Goal: Complete application form

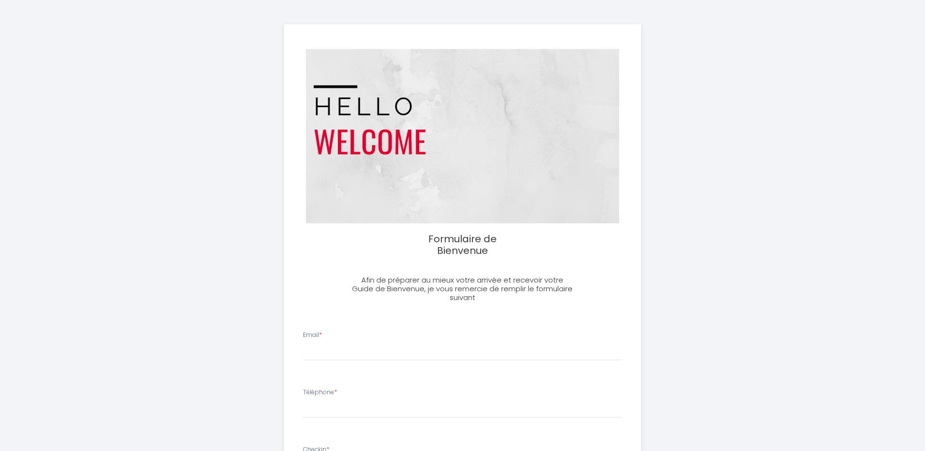
select select
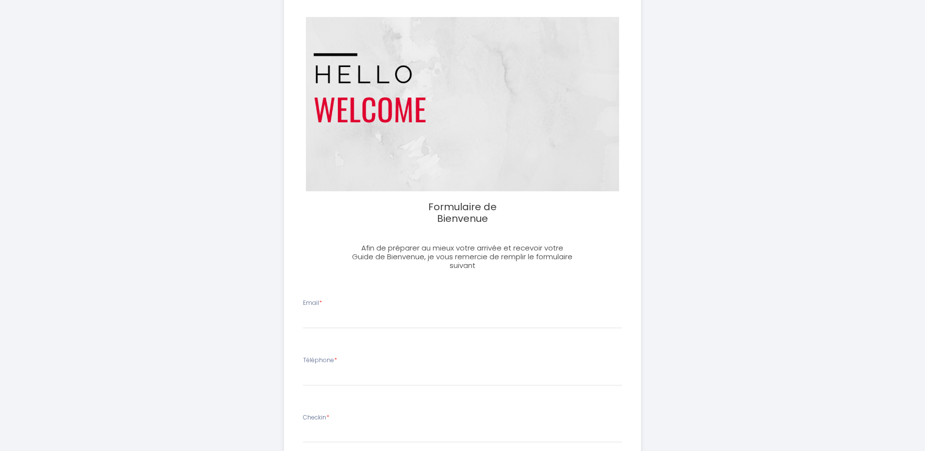
scroll to position [194, 0]
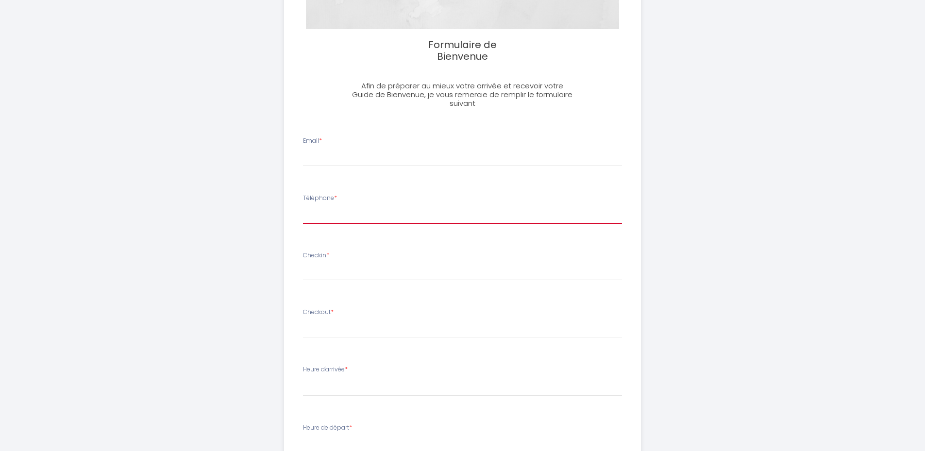
click at [324, 213] on input "Téléphone *" at bounding box center [462, 214] width 319 height 17
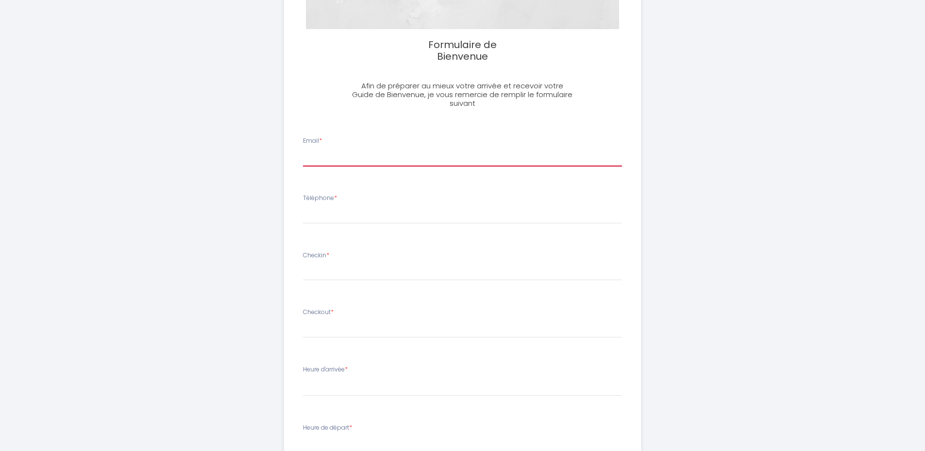
click at [312, 150] on input "Email *" at bounding box center [462, 157] width 319 height 17
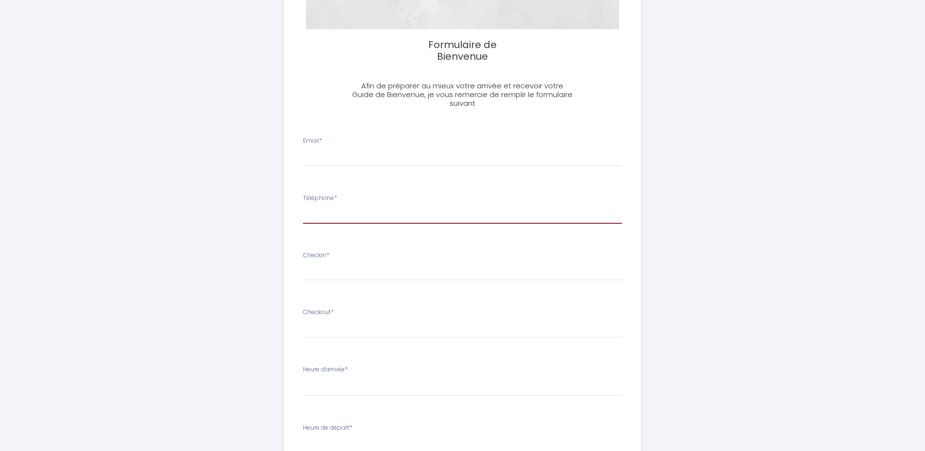
click at [313, 217] on input "Téléphone *" at bounding box center [462, 214] width 319 height 17
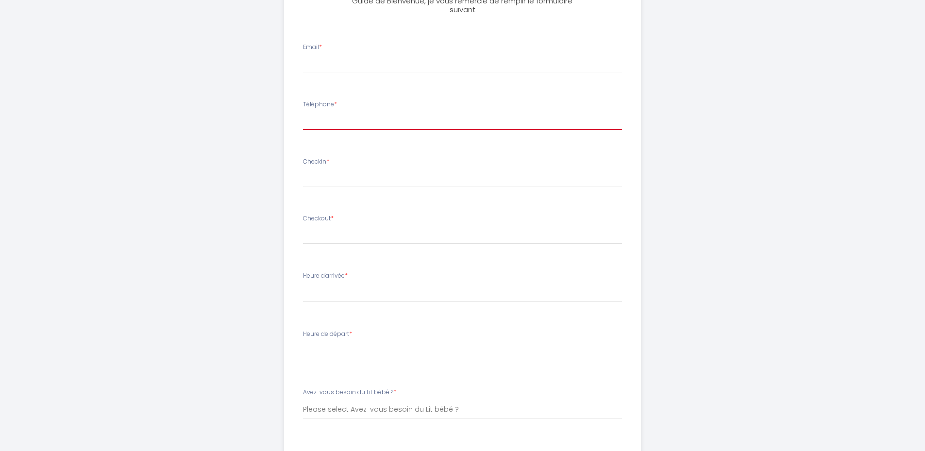
scroll to position [340, 0]
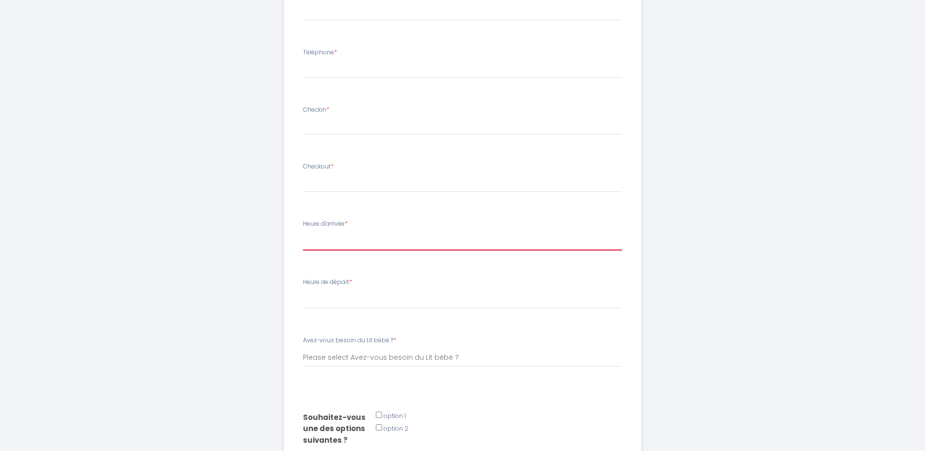
click at [350, 235] on select "16:00 16:15 16:30 16:45 17:00 17:15 17:30 17:45 18:00 18:15 18:30 18:45 19:00 1…" at bounding box center [462, 241] width 319 height 18
click at [350, 238] on select "16:00 16:15 16:30 16:45 17:00 17:15 17:30 17:45 18:00 18:15 18:30 18:45 19:00 1…" at bounding box center [462, 241] width 319 height 18
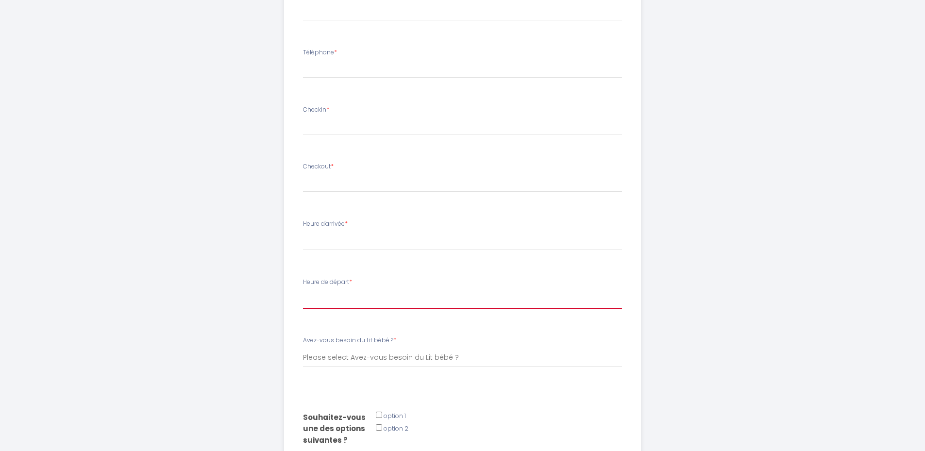
click at [338, 299] on select "00:00 00:15 00:30 00:45 01:00 01:15 01:30 01:45 02:00 02:15 02:30 02:45 03:00 0…" at bounding box center [462, 299] width 319 height 18
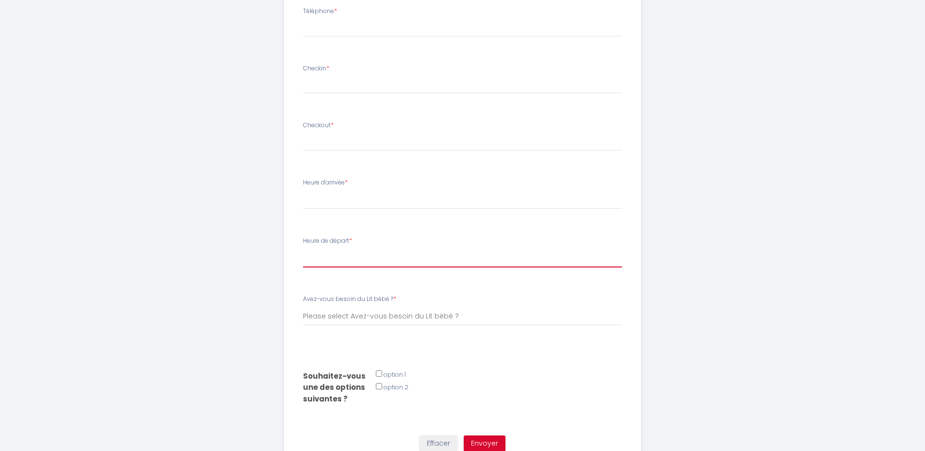
scroll to position [421, 0]
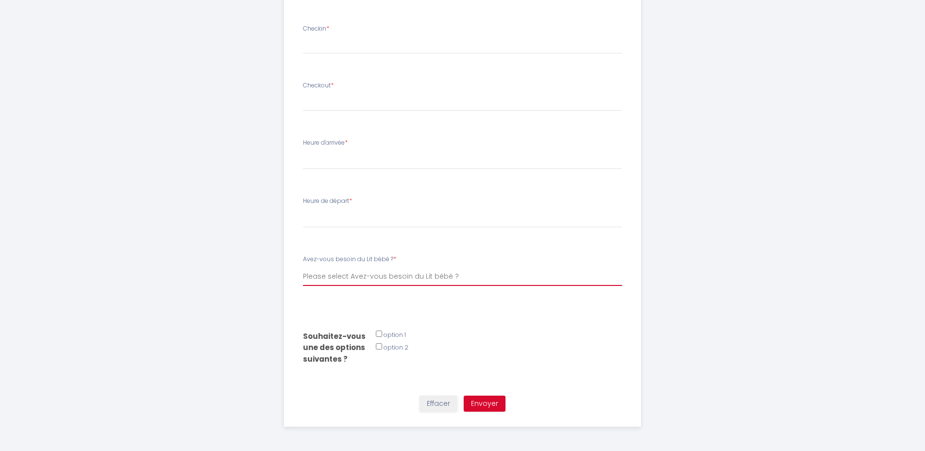
click at [364, 275] on select "Please select Avez-vous besoin du Lit bébé ? Oui, j'ai besoin du lit bébé Non, …" at bounding box center [462, 276] width 319 height 18
click at [254, 270] on div "Formulaire de Bienvenue Afin de préparer au mieux votre arrivée et recevoir vot…" at bounding box center [462, 15] width 535 height 872
click at [379, 333] on input "Email *" at bounding box center [379, 334] width 6 height 6
checkbox input "true"
